Goal: Information Seeking & Learning: Learn about a topic

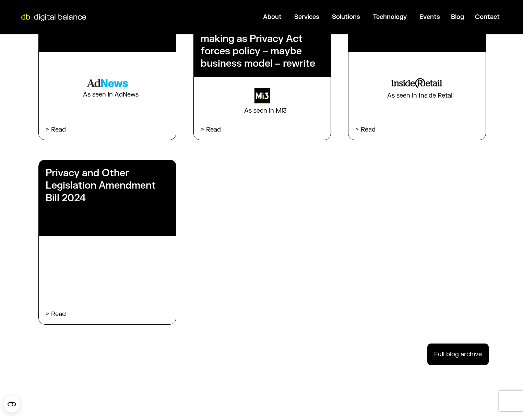
scroll to position [2146, 0]
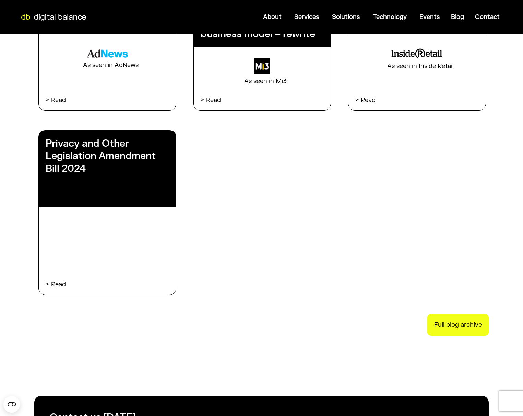
click at [457, 325] on span "Full blog archive" at bounding box center [458, 325] width 48 height 8
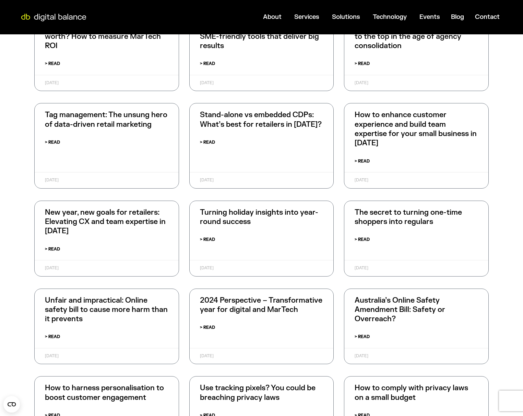
scroll to position [490, 0]
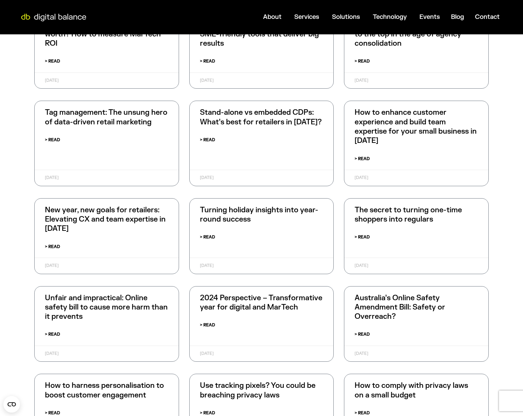
click at [243, 208] on link "Turning holiday insights into year-round success" at bounding box center [259, 214] width 118 height 19
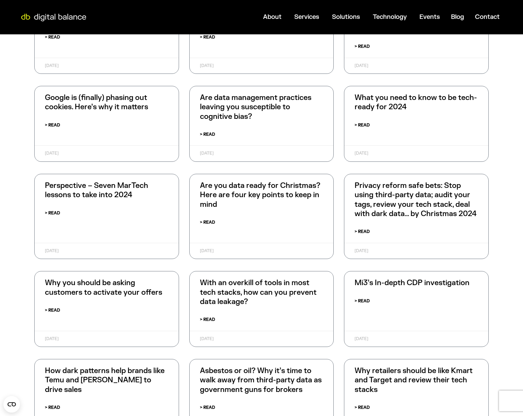
scroll to position [1504, 0]
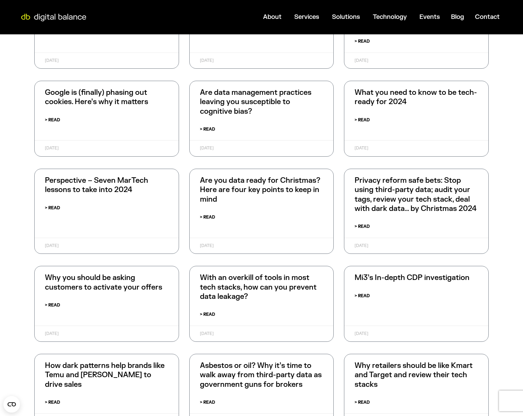
click at [274, 186] on link "Are you data ready for Christmas? Here are four key points to keep in mind" at bounding box center [260, 190] width 120 height 28
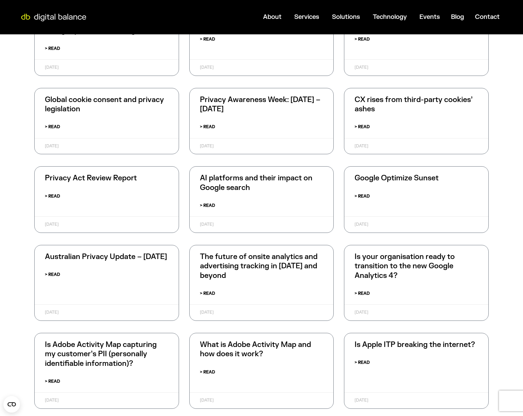
scroll to position [1947, 0]
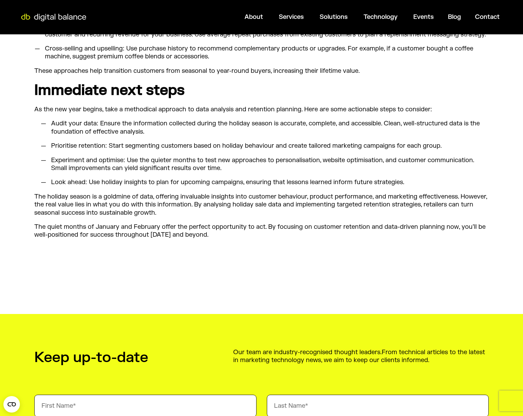
scroll to position [1067, 0]
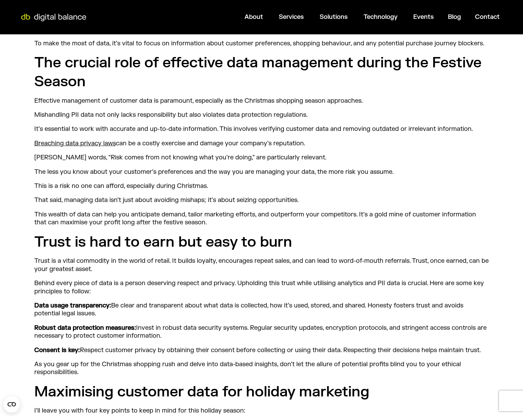
scroll to position [546, 0]
